Goal: Task Accomplishment & Management: Use online tool/utility

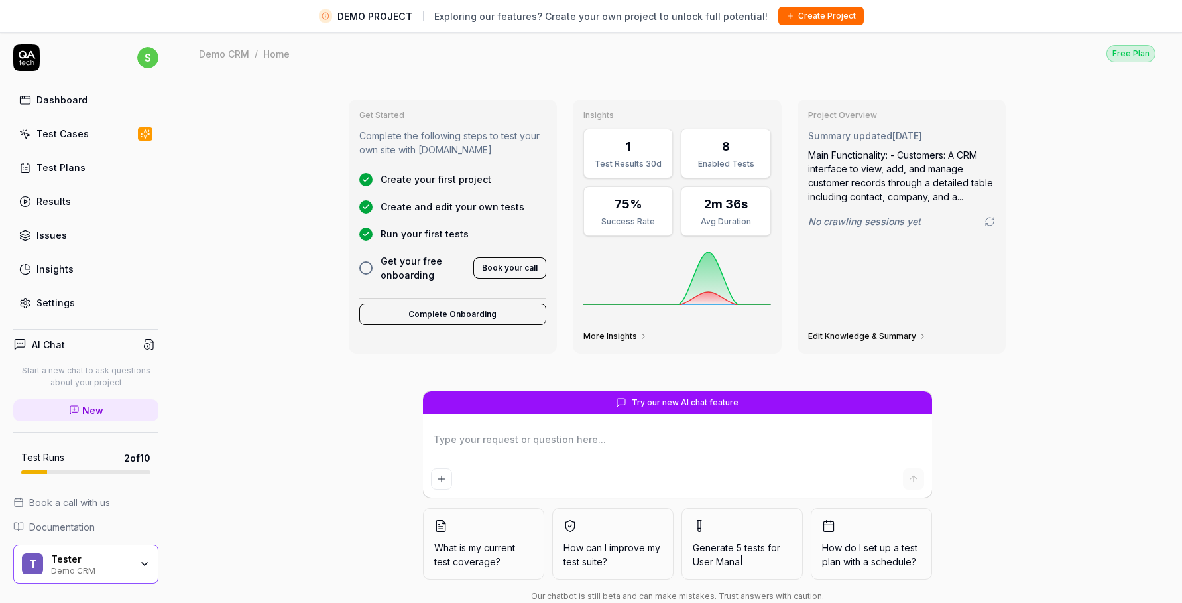
click at [97, 126] on link "Test Cases" at bounding box center [85, 134] width 145 height 26
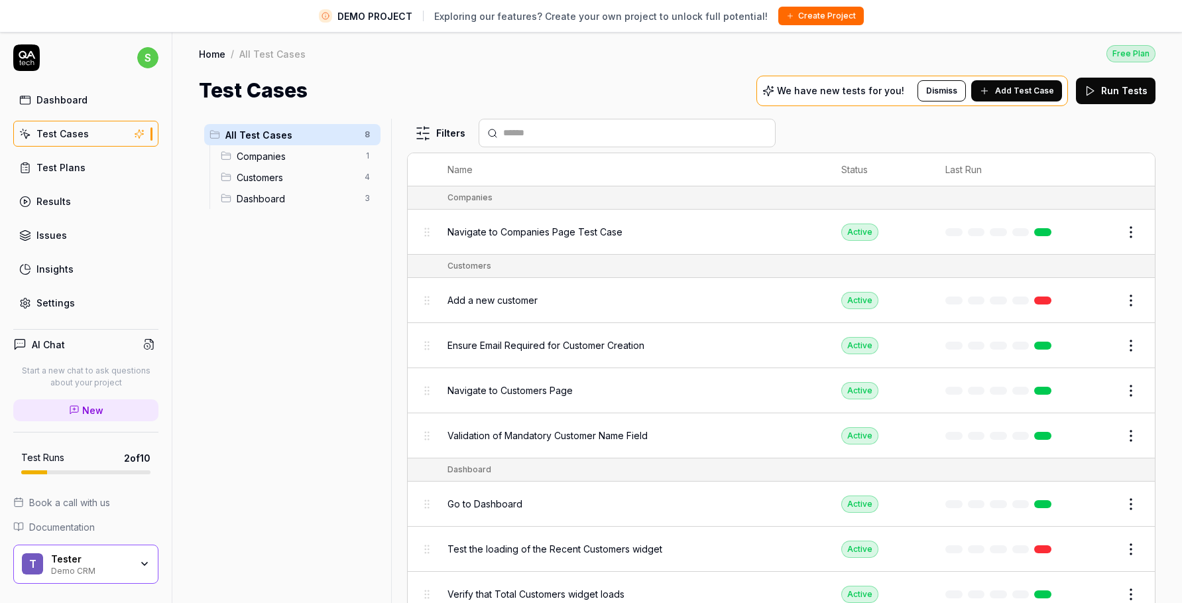
click at [1105, 89] on button "Run Tests" at bounding box center [1116, 91] width 80 height 27
click at [99, 97] on link "Dashboard" at bounding box center [85, 100] width 145 height 26
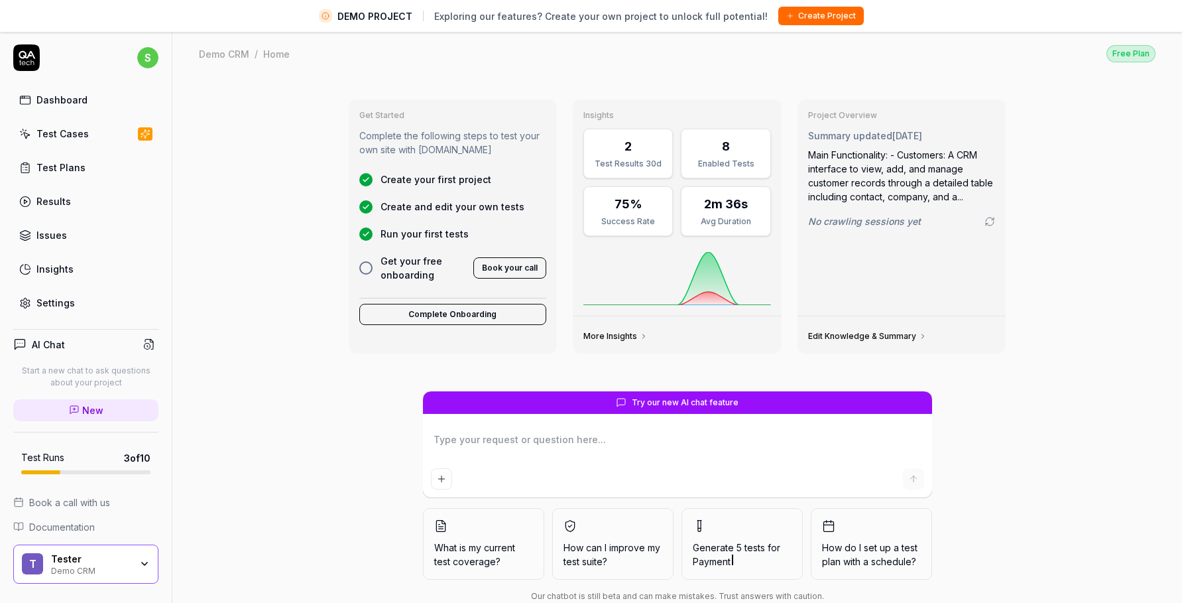
type textarea "*"
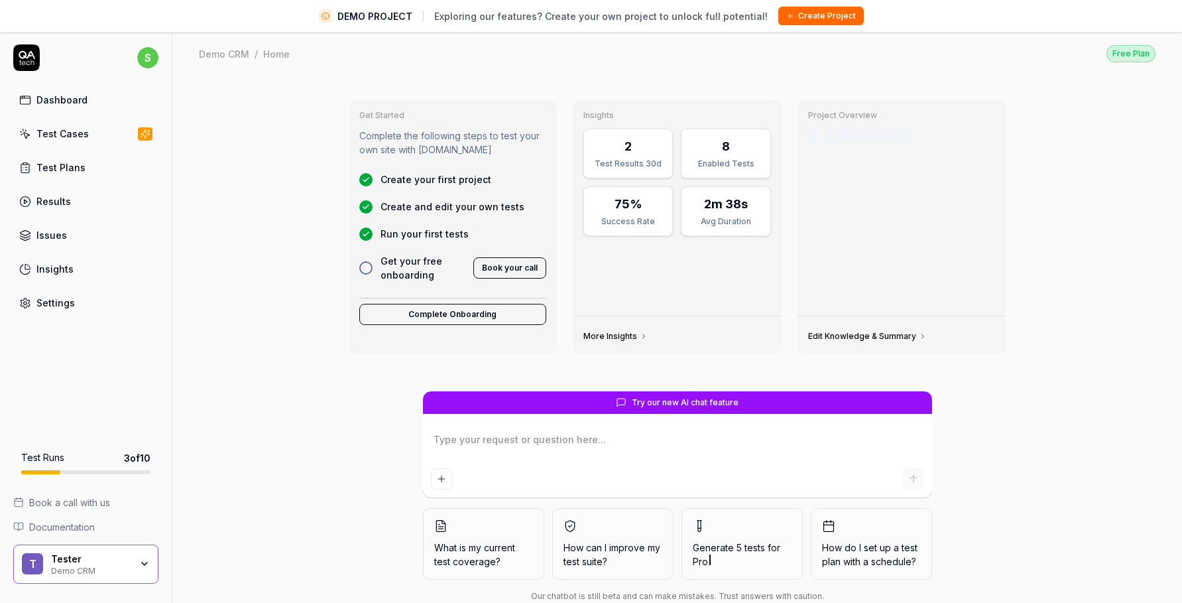
type textarea "*"
